Goal: Find specific page/section: Find specific page/section

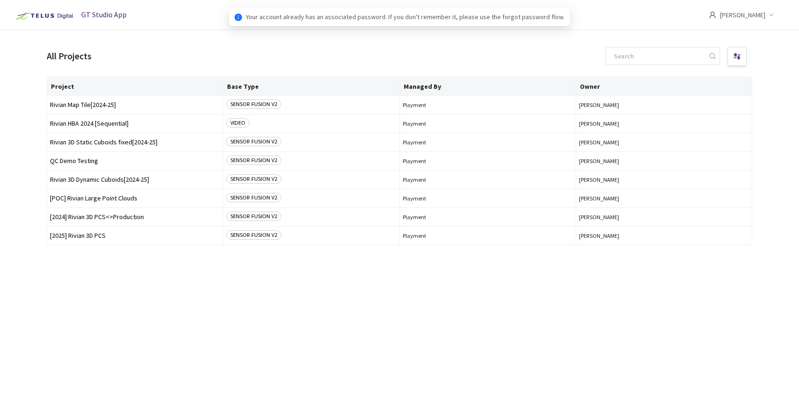
click at [257, 273] on div "Project Base Type Managed By Owner Rivian Map Tile[2024-25] SENSOR FUSION V2 Pl…" at bounding box center [400, 233] width 706 height 313
click at [154, 61] on div "All Projects" at bounding box center [400, 56] width 706 height 22
click at [135, 293] on div "Project Base Type Managed By Owner Rivian Map Tile[2024-25] SENSOR FUSION V2 Pl…" at bounding box center [400, 233] width 706 height 313
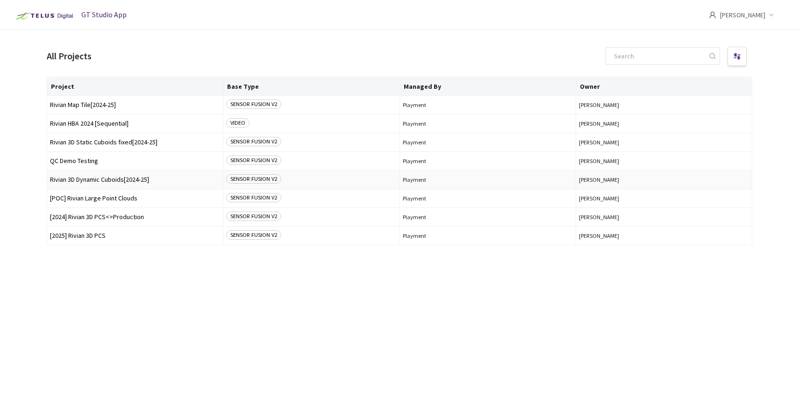
click at [112, 181] on span "Rivian 3D Dynamic Cuboids[2024-25]" at bounding box center [135, 179] width 170 height 7
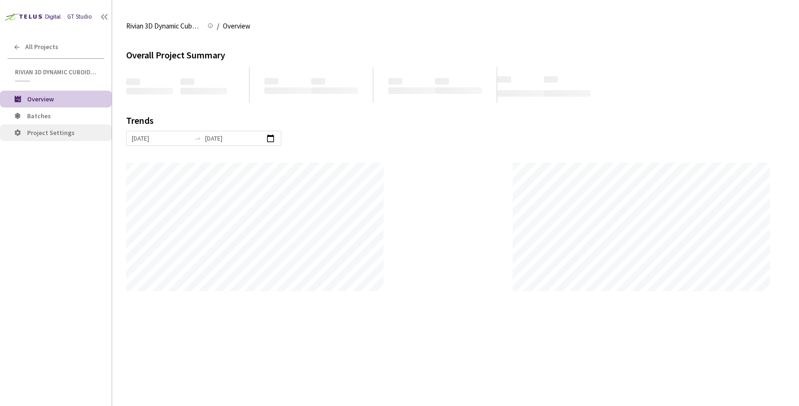
scroll to position [406, 799]
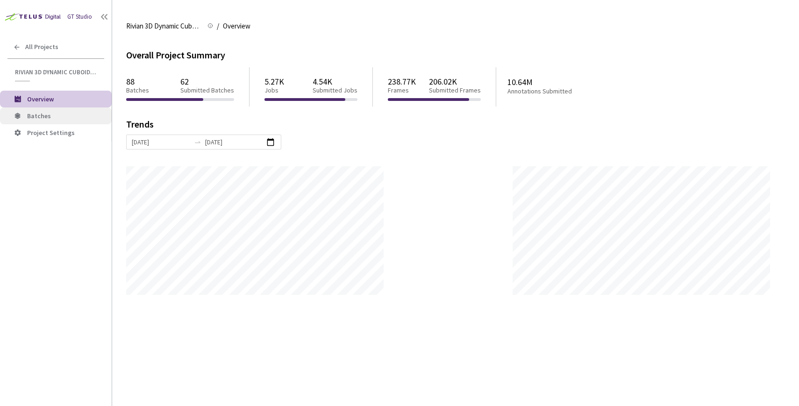
click at [45, 114] on span "Batches" at bounding box center [39, 116] width 24 height 8
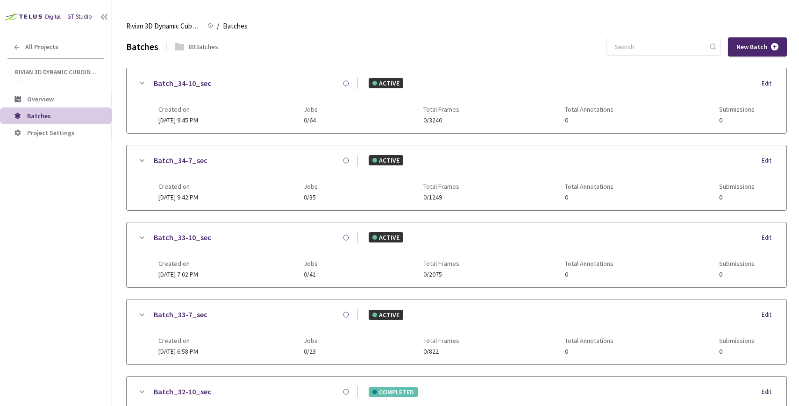
click at [359, 11] on main "Rivian 3D Dynamic Cuboids[2024-25] Rivian 3D Dynamic Cuboids[2024-25] / Batches…" at bounding box center [455, 203] width 687 height 406
click at [186, 14] on main "Rivian 3D Dynamic Cuboids[2024-25] Rivian 3D Dynamic Cuboids[2024-25] / Batches…" at bounding box center [455, 203] width 687 height 406
